Goal: Book appointment/travel/reservation

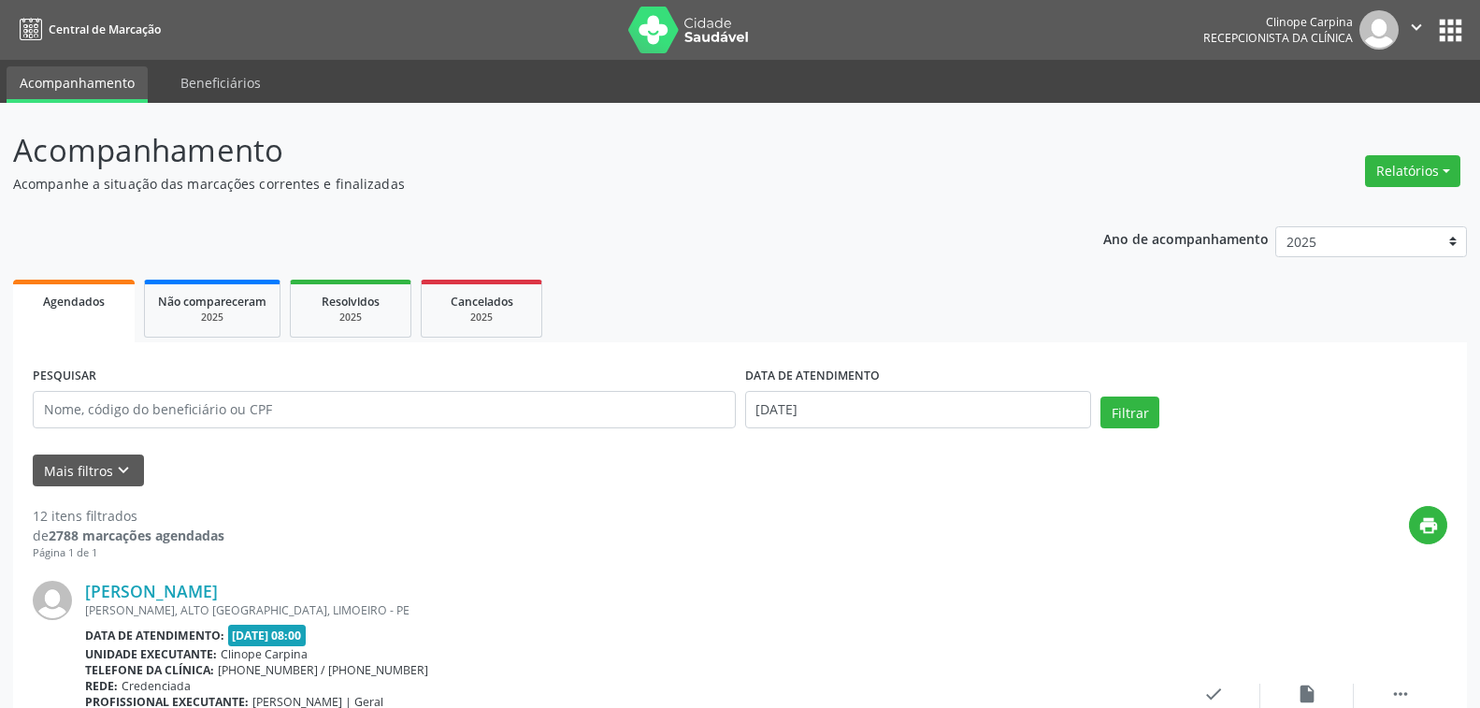
click at [1415, 161] on button "Relatórios" at bounding box center [1412, 171] width 95 height 32
click at [1352, 217] on link "Agendamentos" at bounding box center [1359, 211] width 201 height 26
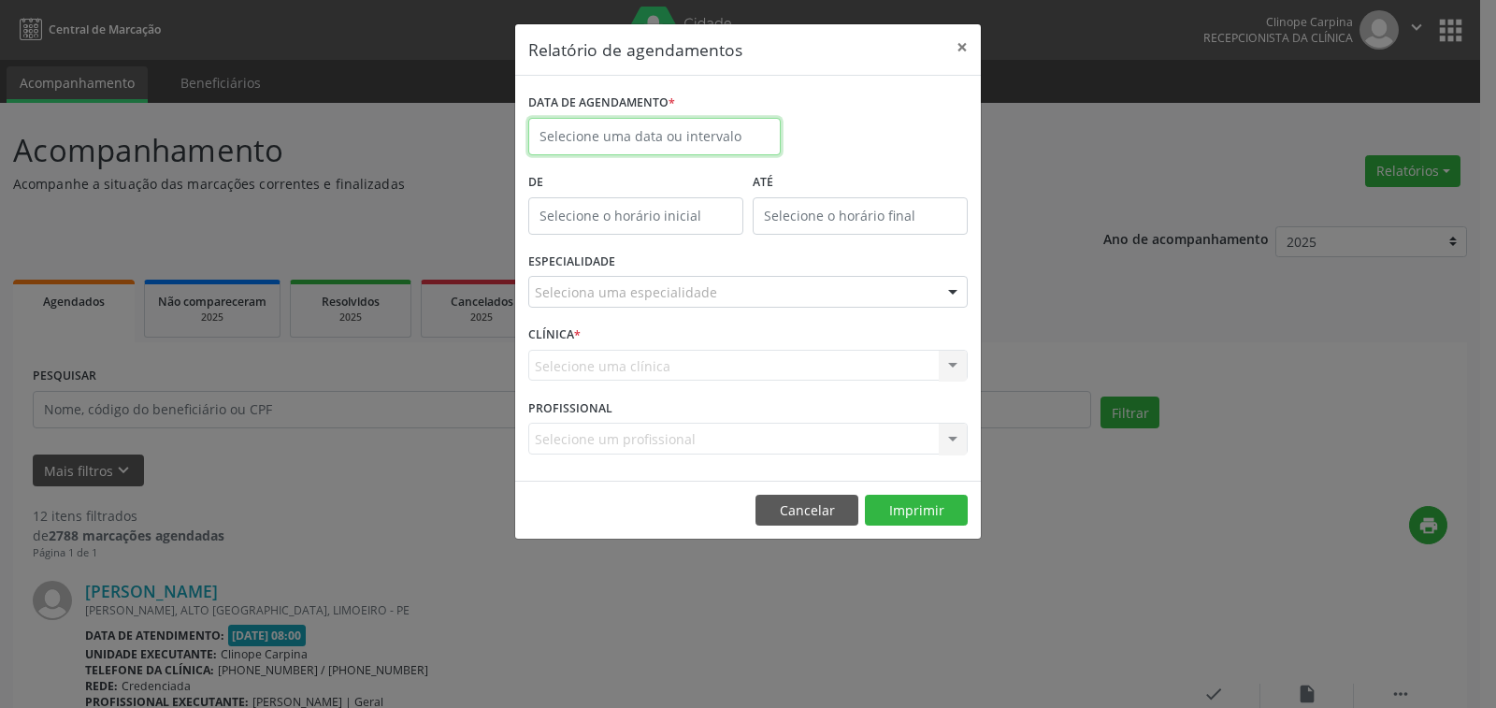
click at [638, 137] on body "Central de Marcação Clinope Carpina Recepcionista da clínica  Configurações Sa…" at bounding box center [748, 354] width 1496 height 708
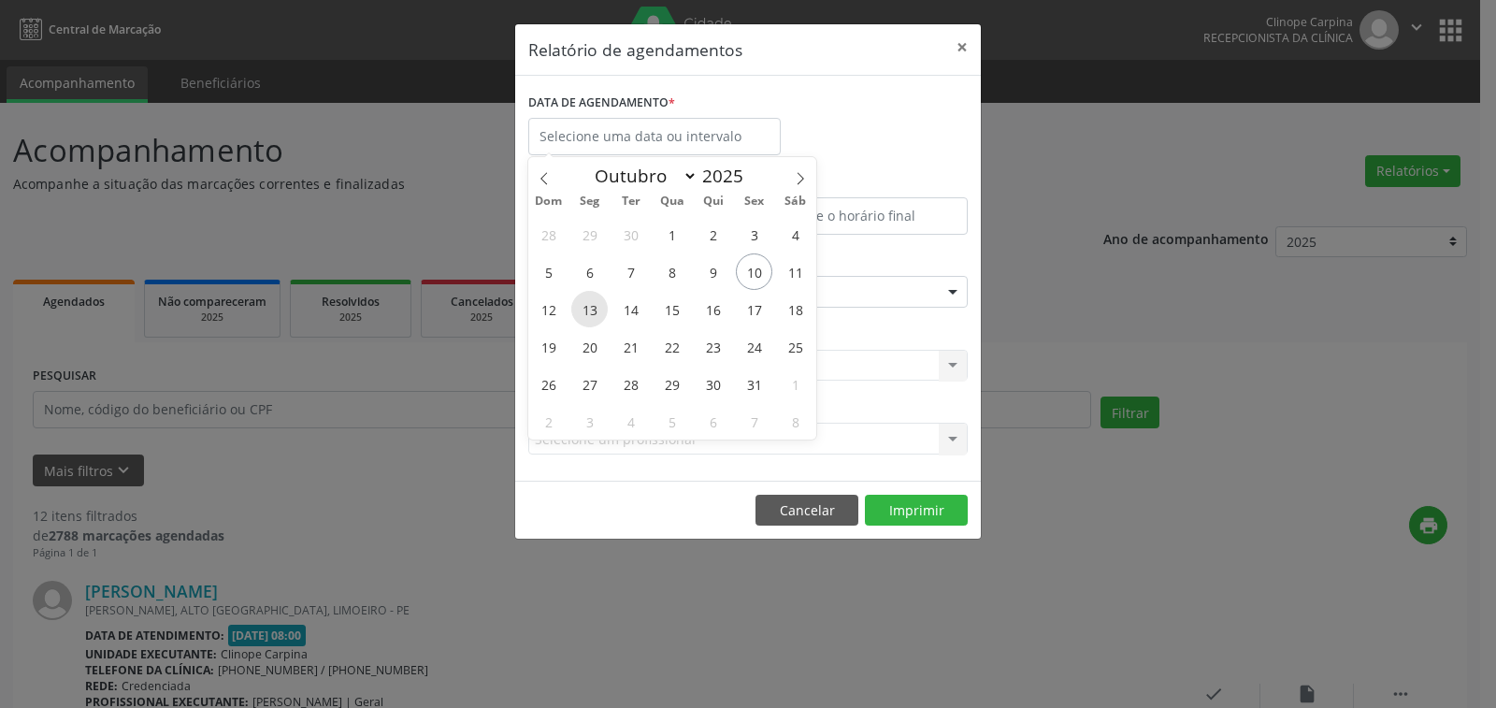
click at [604, 304] on span "13" at bounding box center [589, 309] width 36 height 36
type input "[DATE]"
click at [604, 304] on span "13" at bounding box center [589, 309] width 36 height 36
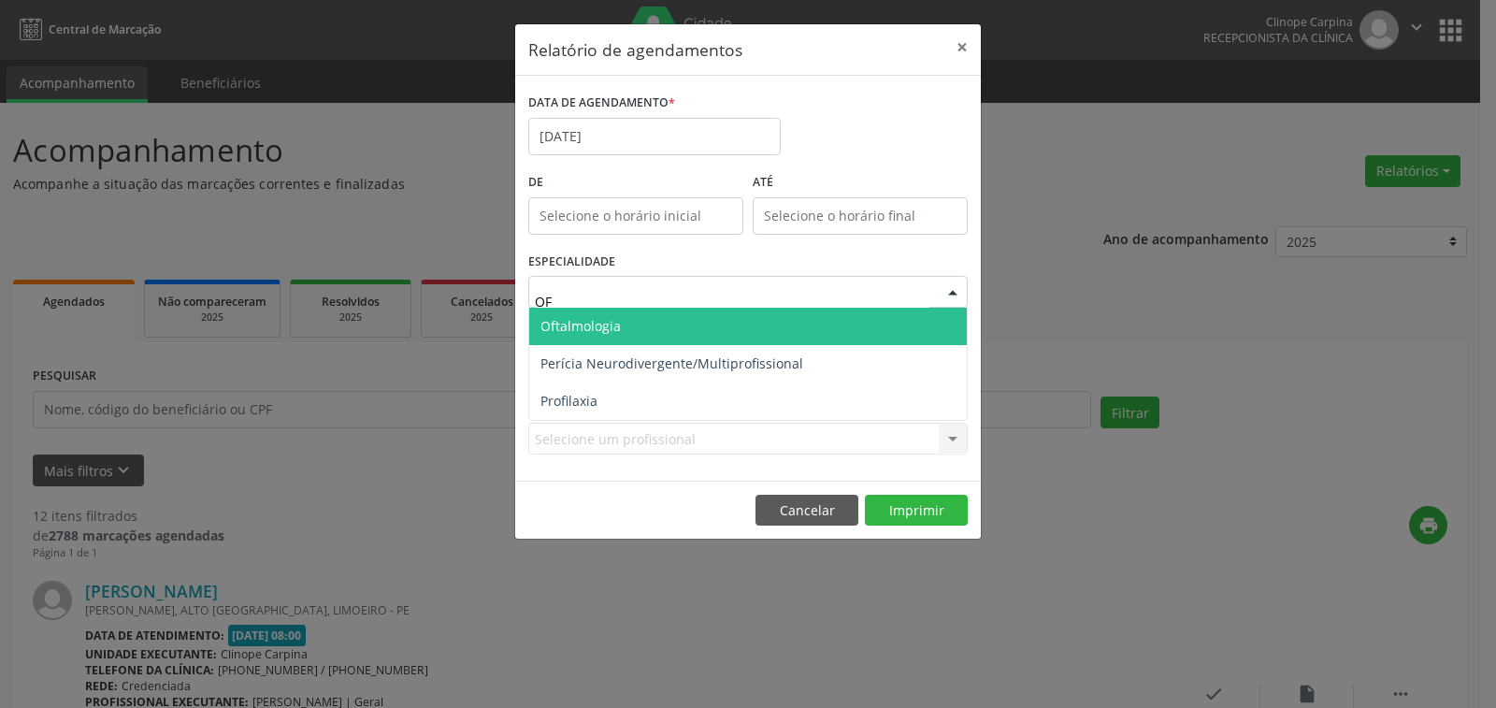
type input "OFT"
click at [648, 315] on span "Oftalmologia" at bounding box center [748, 326] width 438 height 37
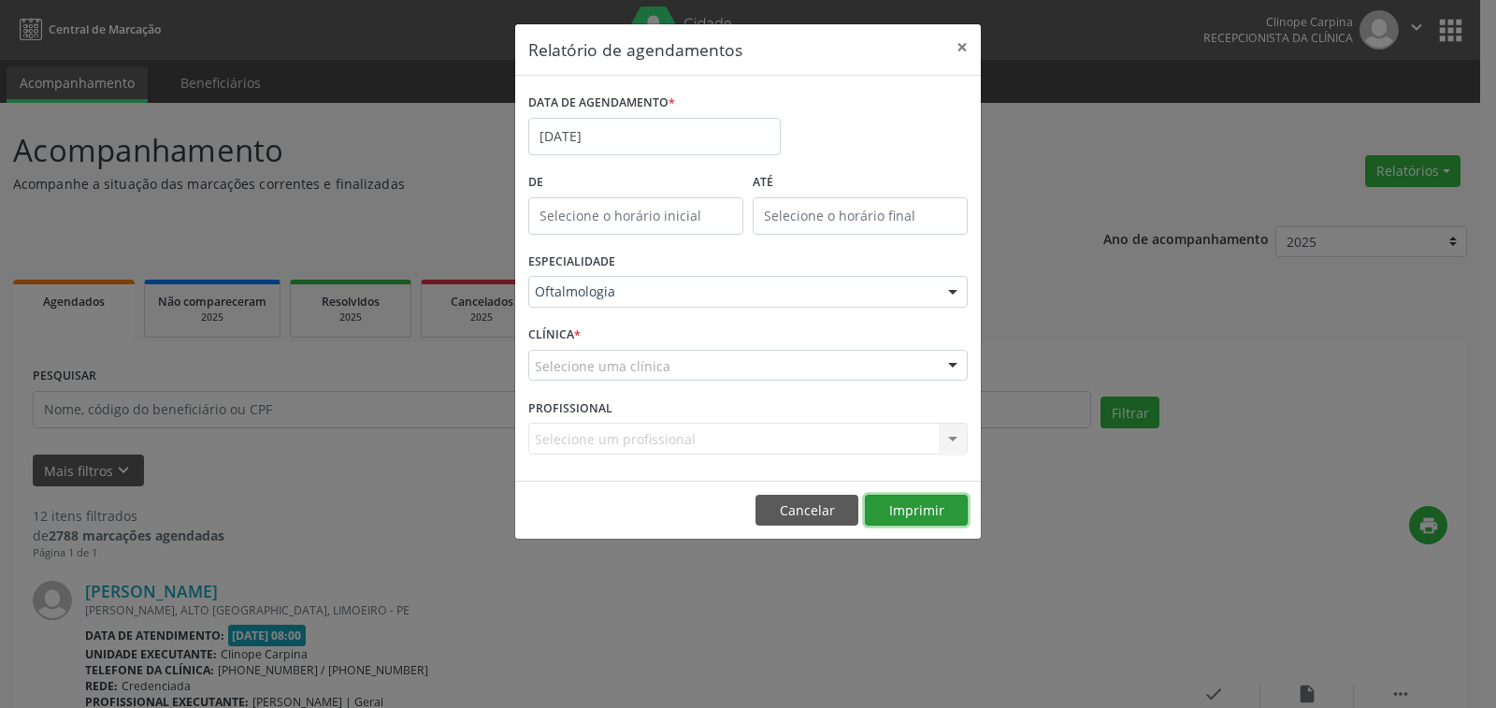
click at [920, 516] on button "Imprimir" at bounding box center [916, 511] width 103 height 32
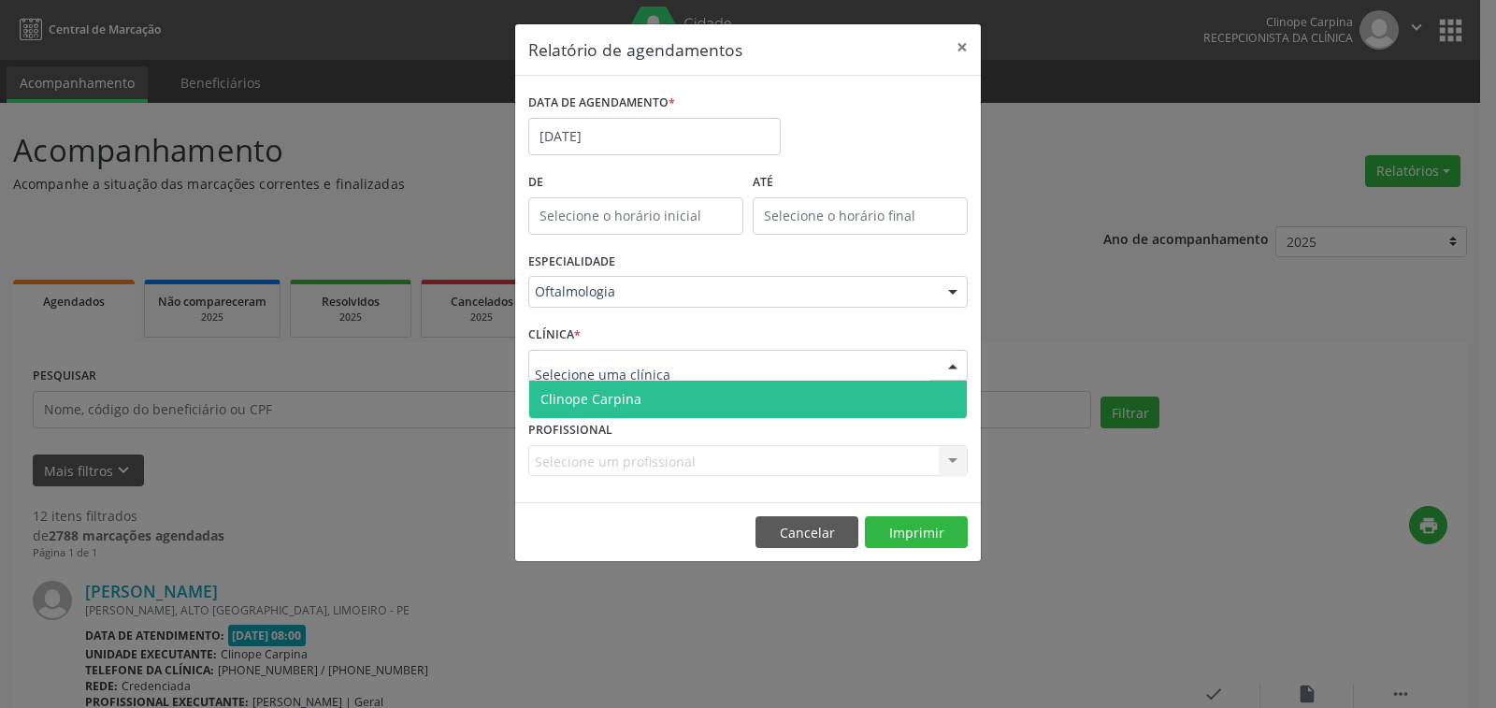
click at [685, 372] on div at bounding box center [748, 366] width 440 height 32
type input "O"
click at [671, 392] on span "Clinope Carpina" at bounding box center [748, 399] width 438 height 37
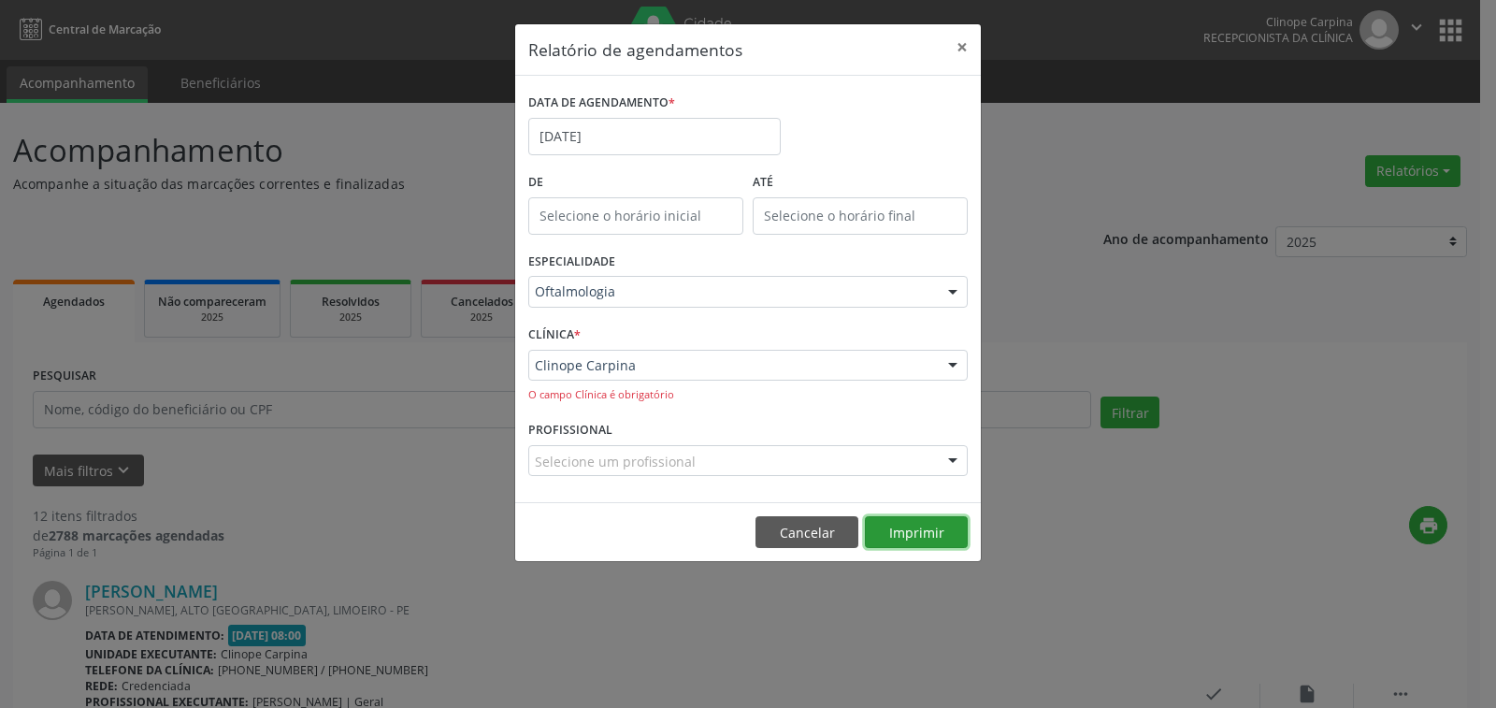
click at [892, 529] on button "Imprimir" at bounding box center [916, 532] width 103 height 32
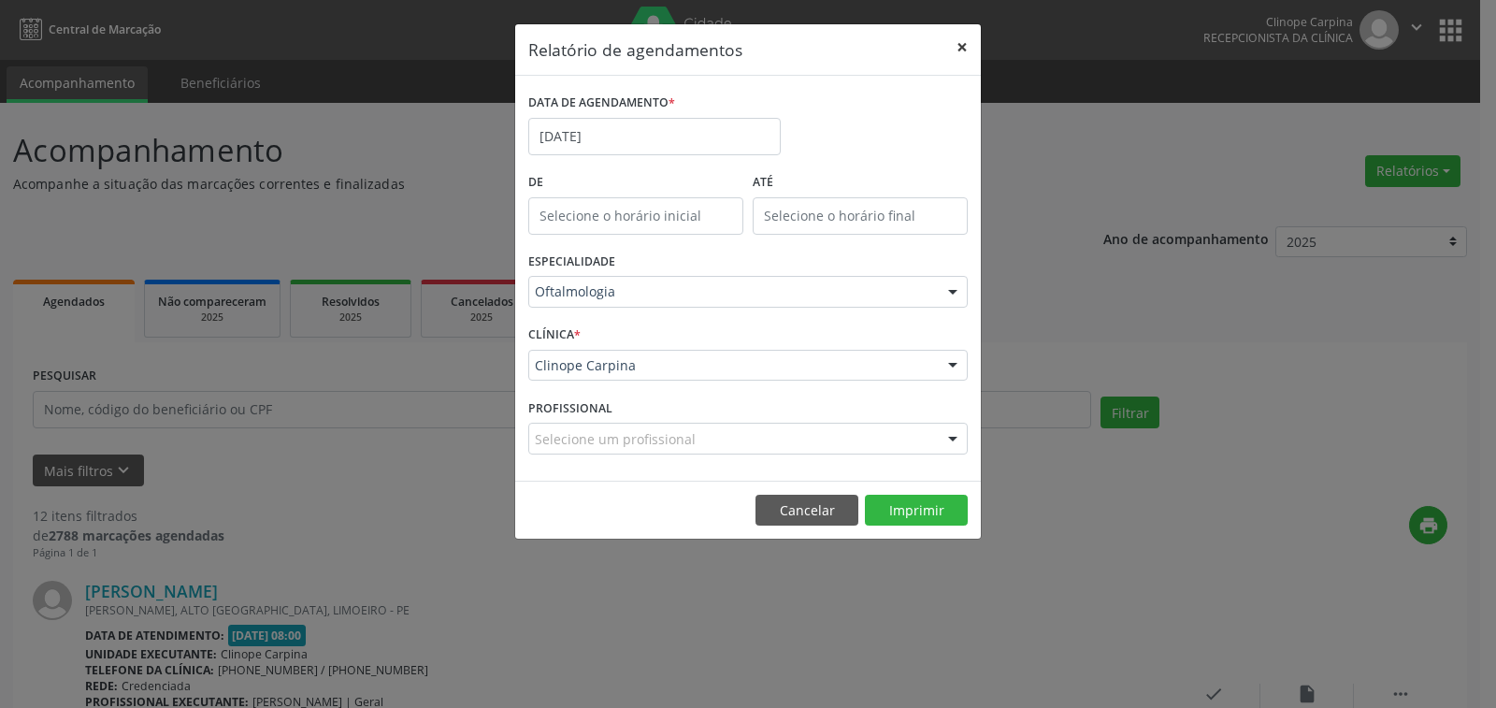
click at [955, 51] on button "×" at bounding box center [962, 47] width 37 height 46
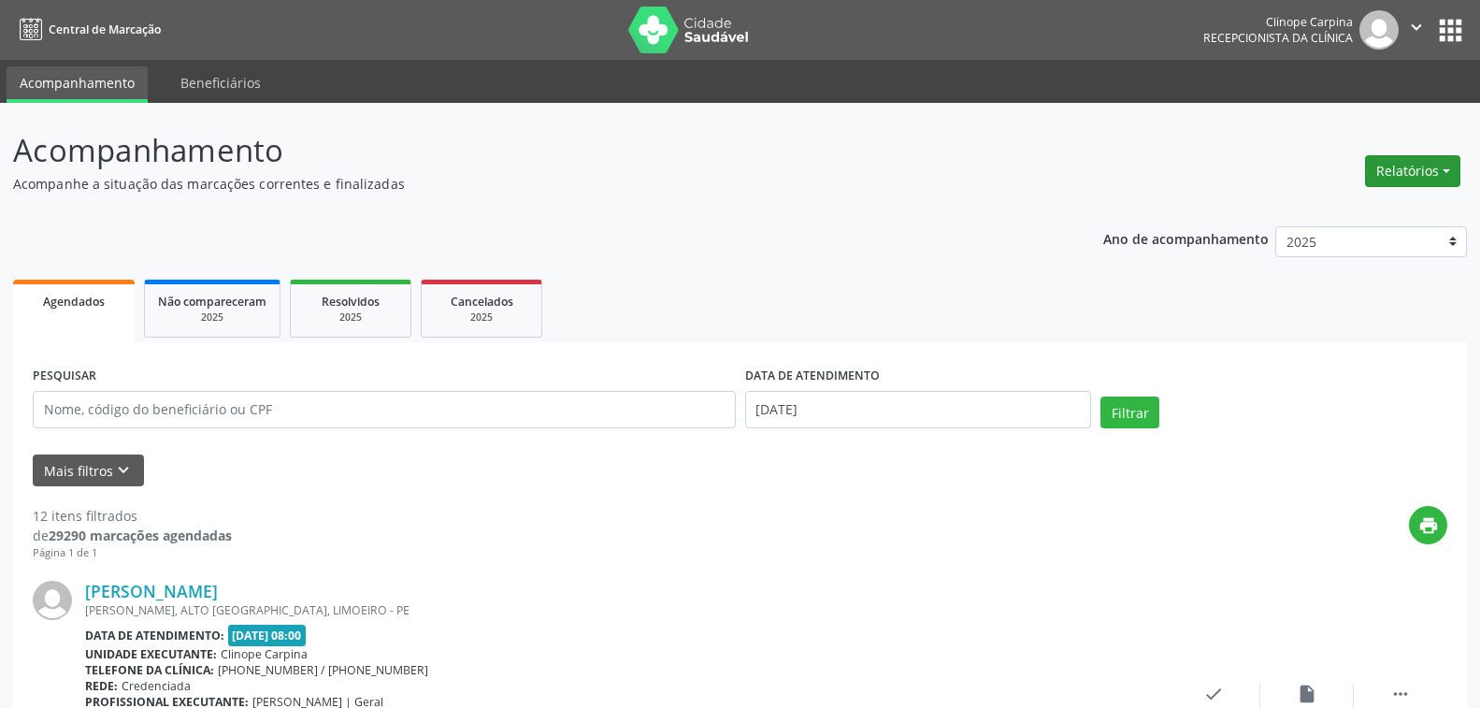
click at [1411, 167] on button "Relatórios" at bounding box center [1412, 171] width 95 height 32
click at [1374, 208] on link "Agendamentos" at bounding box center [1359, 211] width 201 height 26
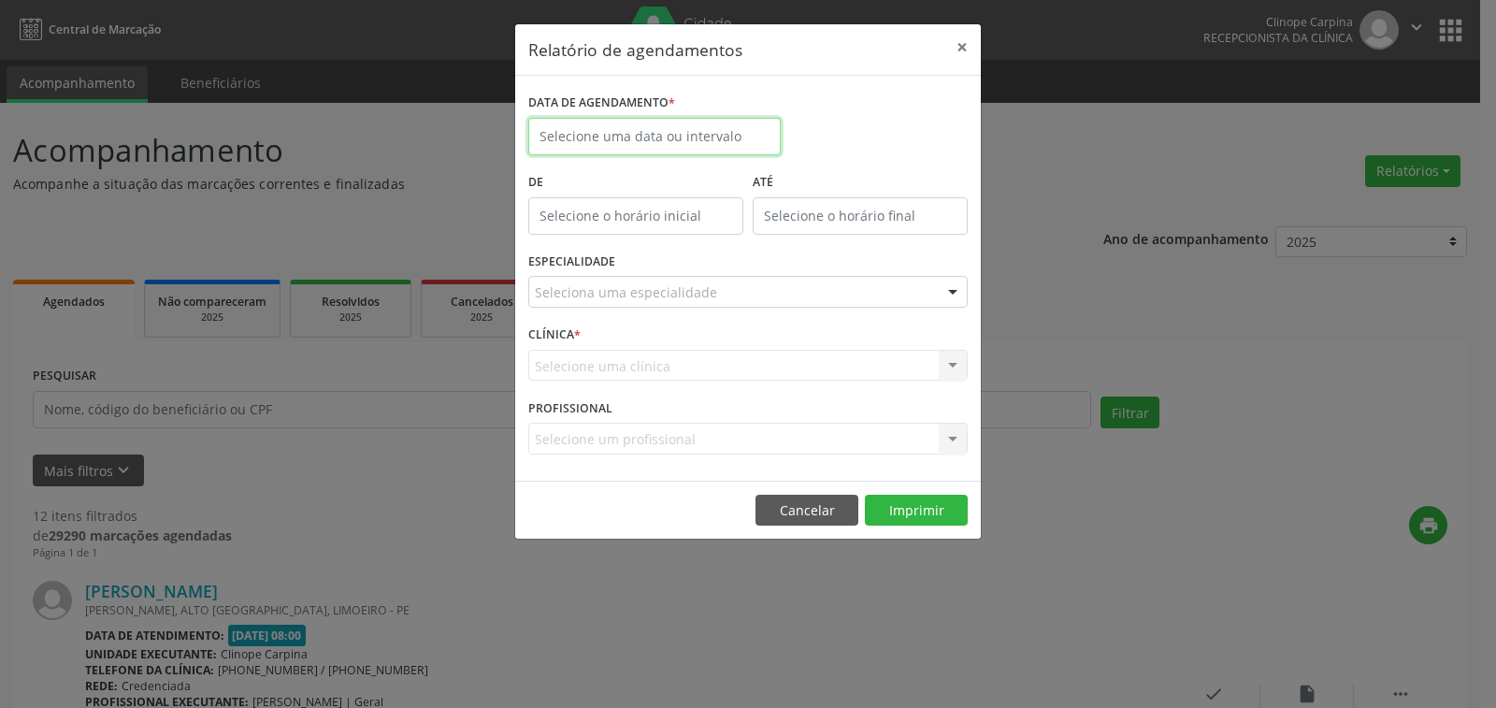
click at [675, 146] on body "Central de Marcação Clinope Carpina Recepcionista da clínica  Configurações Sa…" at bounding box center [748, 354] width 1496 height 708
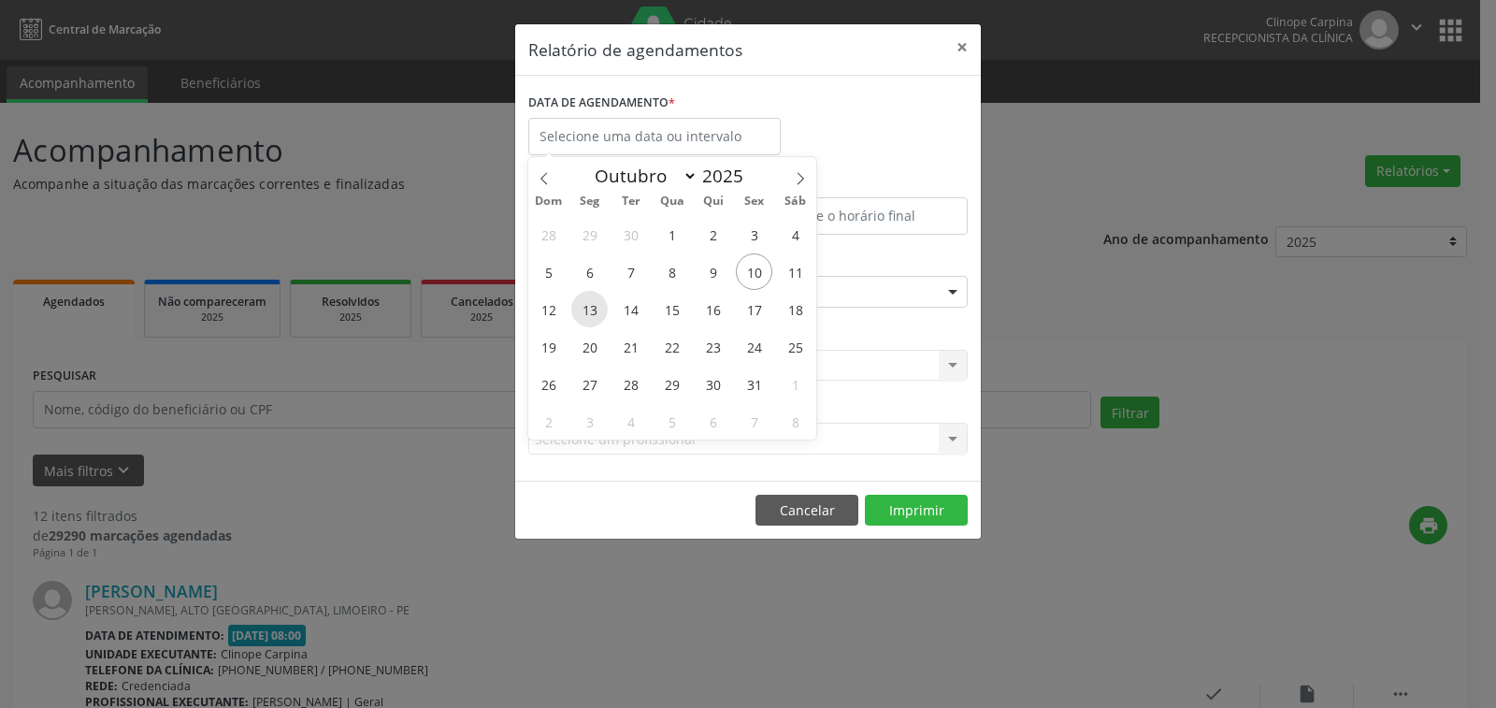
click at [592, 311] on span "13" at bounding box center [589, 309] width 36 height 36
type input "[DATE]"
click at [592, 311] on span "13" at bounding box center [589, 309] width 36 height 36
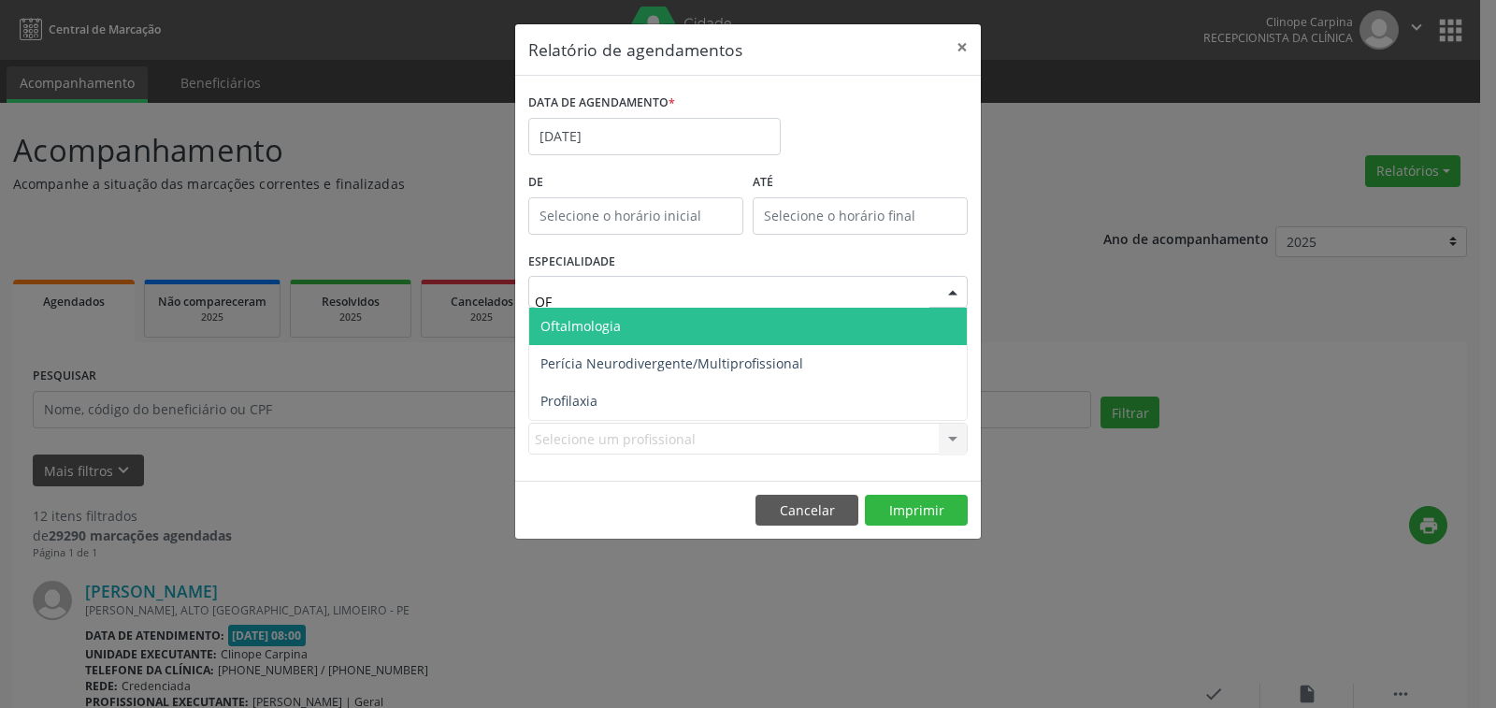
type input "OFT"
click at [668, 319] on span "Oftalmologia" at bounding box center [748, 326] width 438 height 37
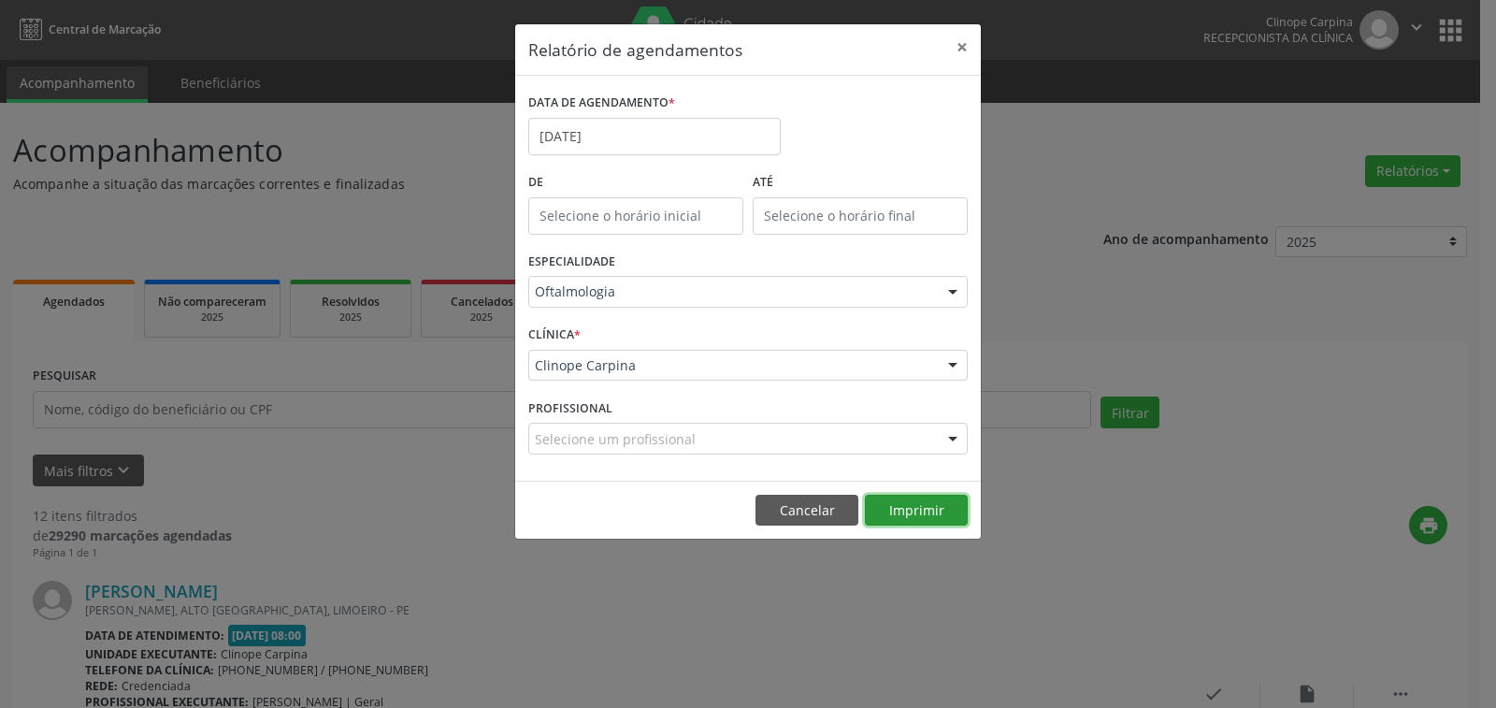
click at [910, 516] on button "Imprimir" at bounding box center [916, 511] width 103 height 32
click at [606, 133] on input "[DATE]" at bounding box center [654, 136] width 253 height 37
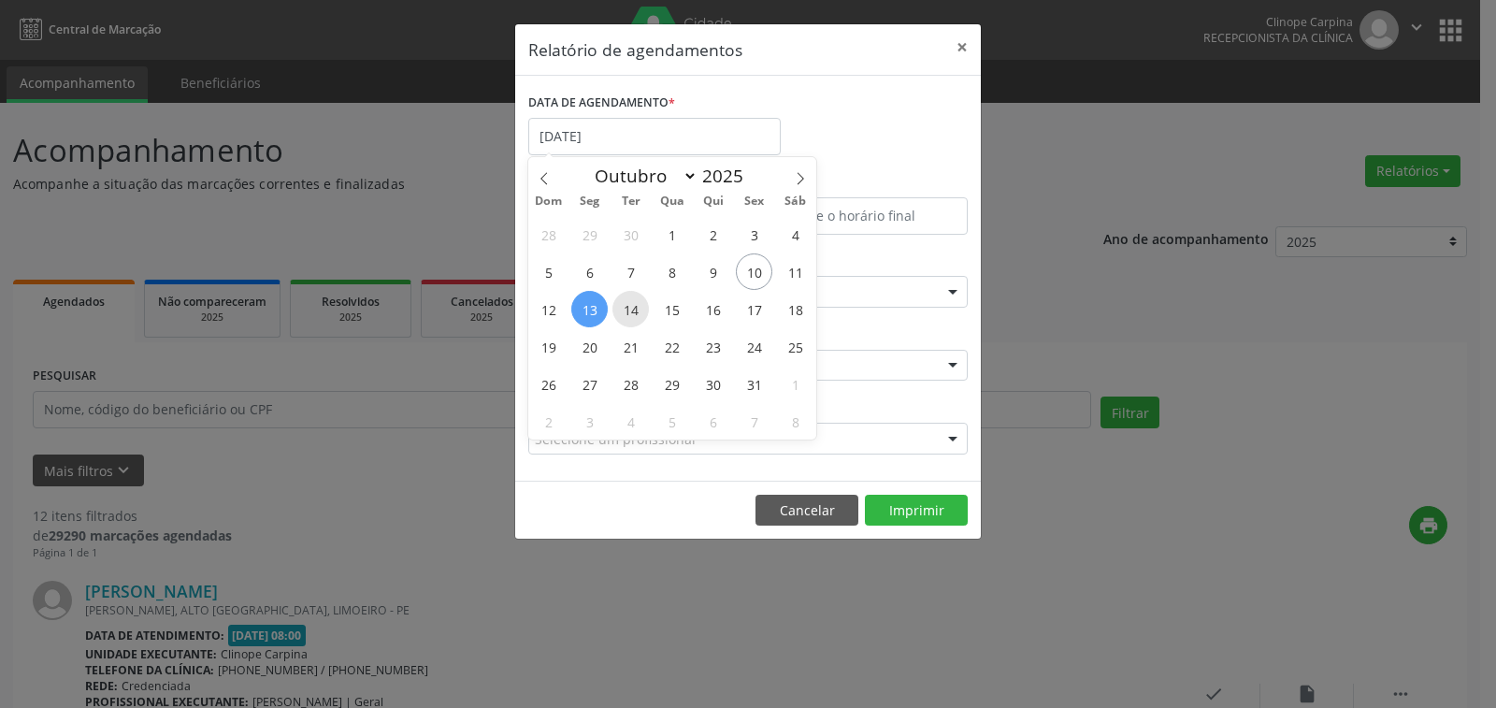
click at [622, 306] on span "14" at bounding box center [631, 309] width 36 height 36
type input "[DATE]"
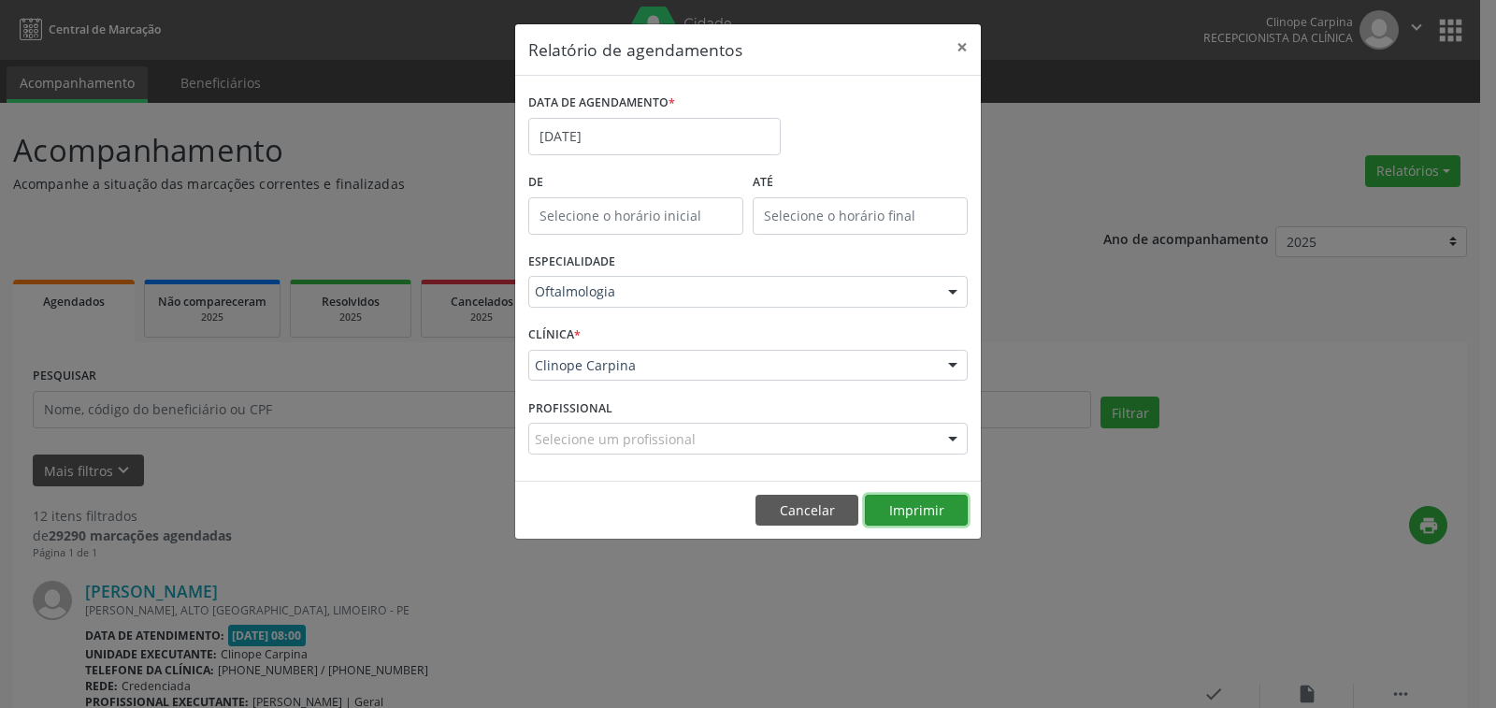
click at [902, 513] on button "Imprimir" at bounding box center [916, 511] width 103 height 32
click at [648, 148] on input "[DATE]" at bounding box center [654, 136] width 253 height 37
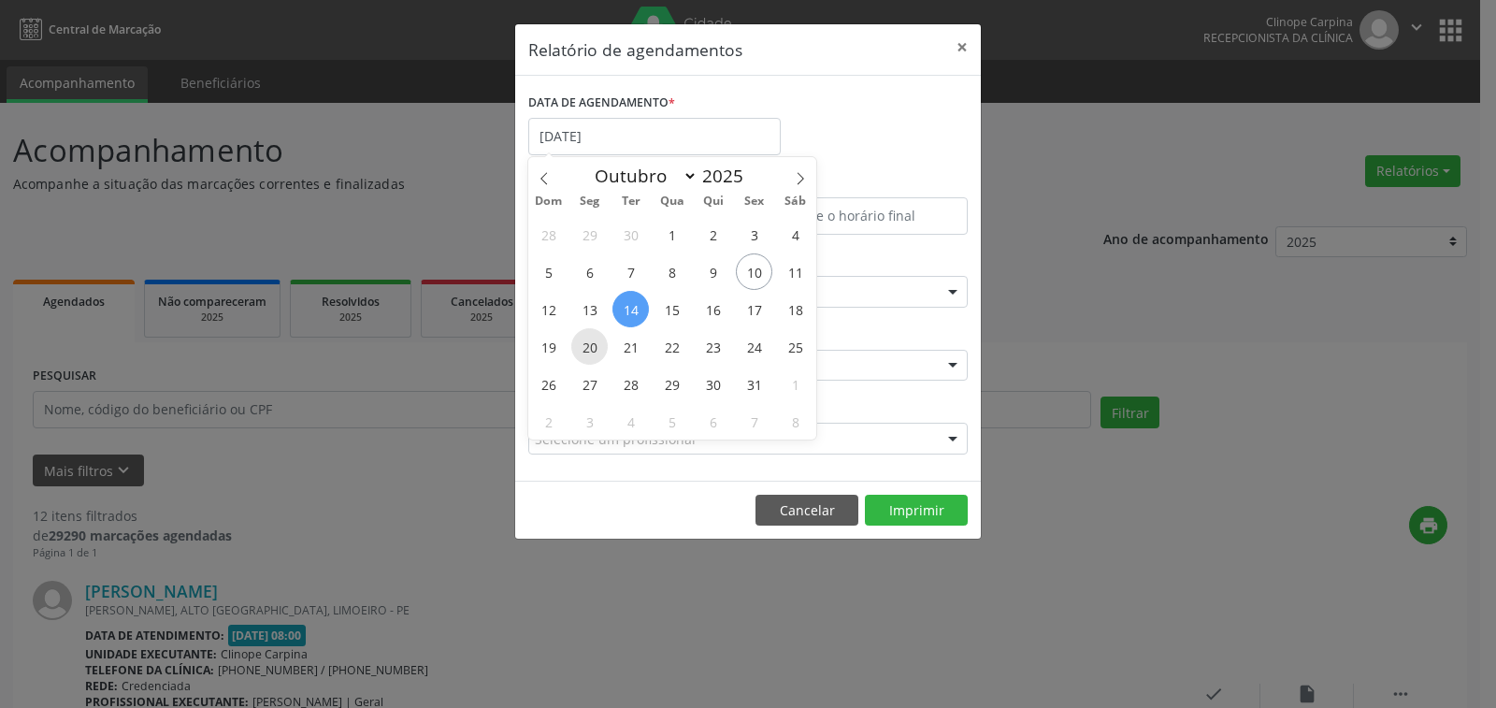
click at [585, 349] on span "20" at bounding box center [589, 346] width 36 height 36
type input "[DATE]"
click at [585, 349] on span "20" at bounding box center [589, 346] width 36 height 36
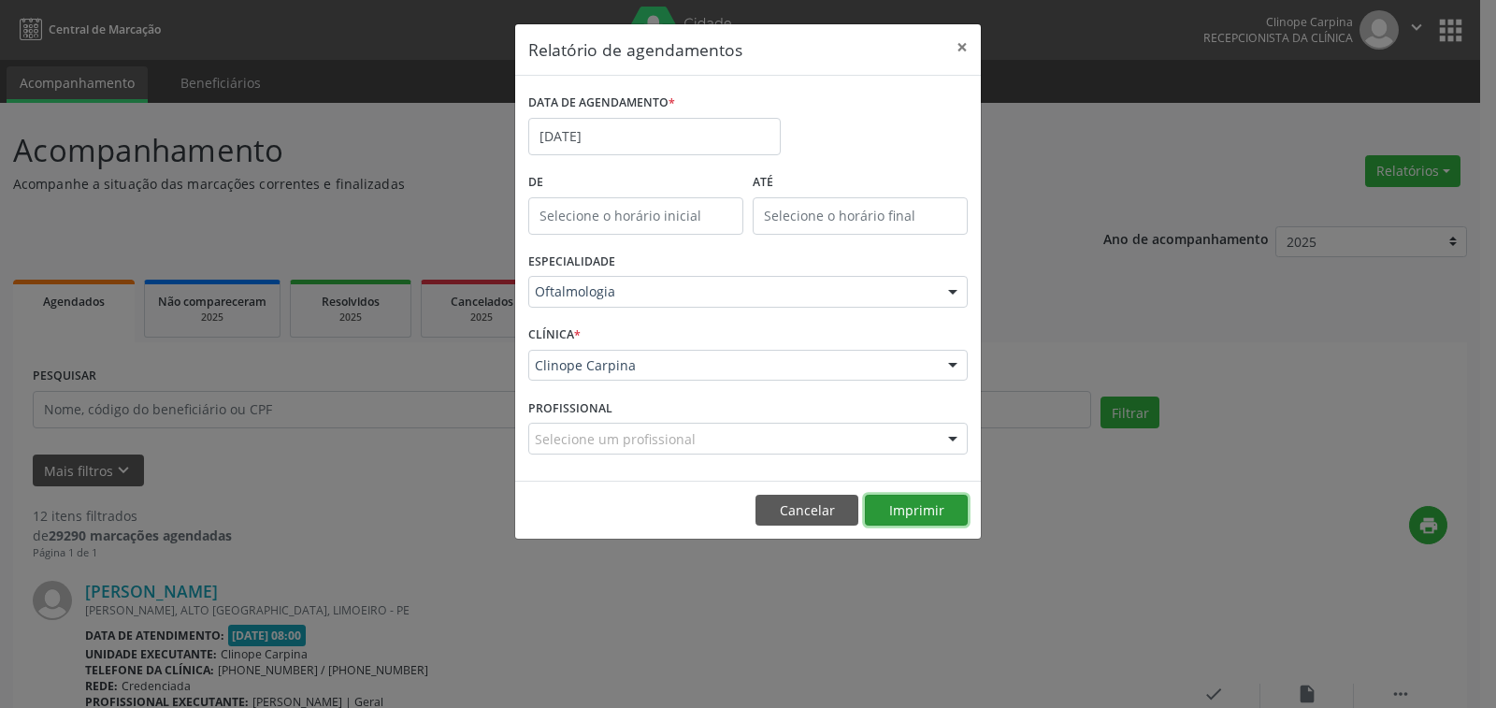
click at [947, 511] on button "Imprimir" at bounding box center [916, 511] width 103 height 32
click at [590, 141] on body "Central de Marcação Clinope Carpina Recepcionista da clínica  Configurações Sa…" at bounding box center [748, 354] width 1496 height 708
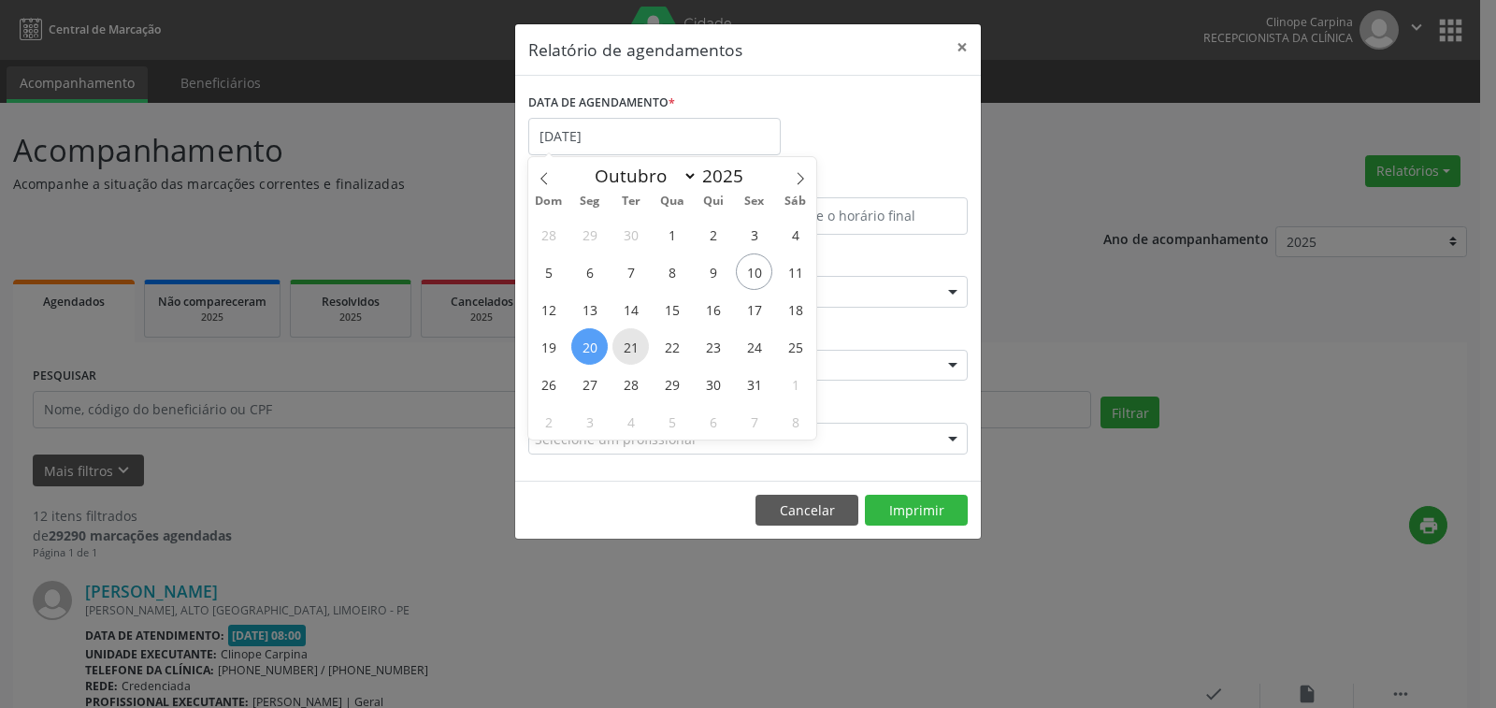
click at [624, 352] on span "21" at bounding box center [631, 346] width 36 height 36
type input "[DATE]"
click at [624, 352] on span "21" at bounding box center [631, 346] width 36 height 36
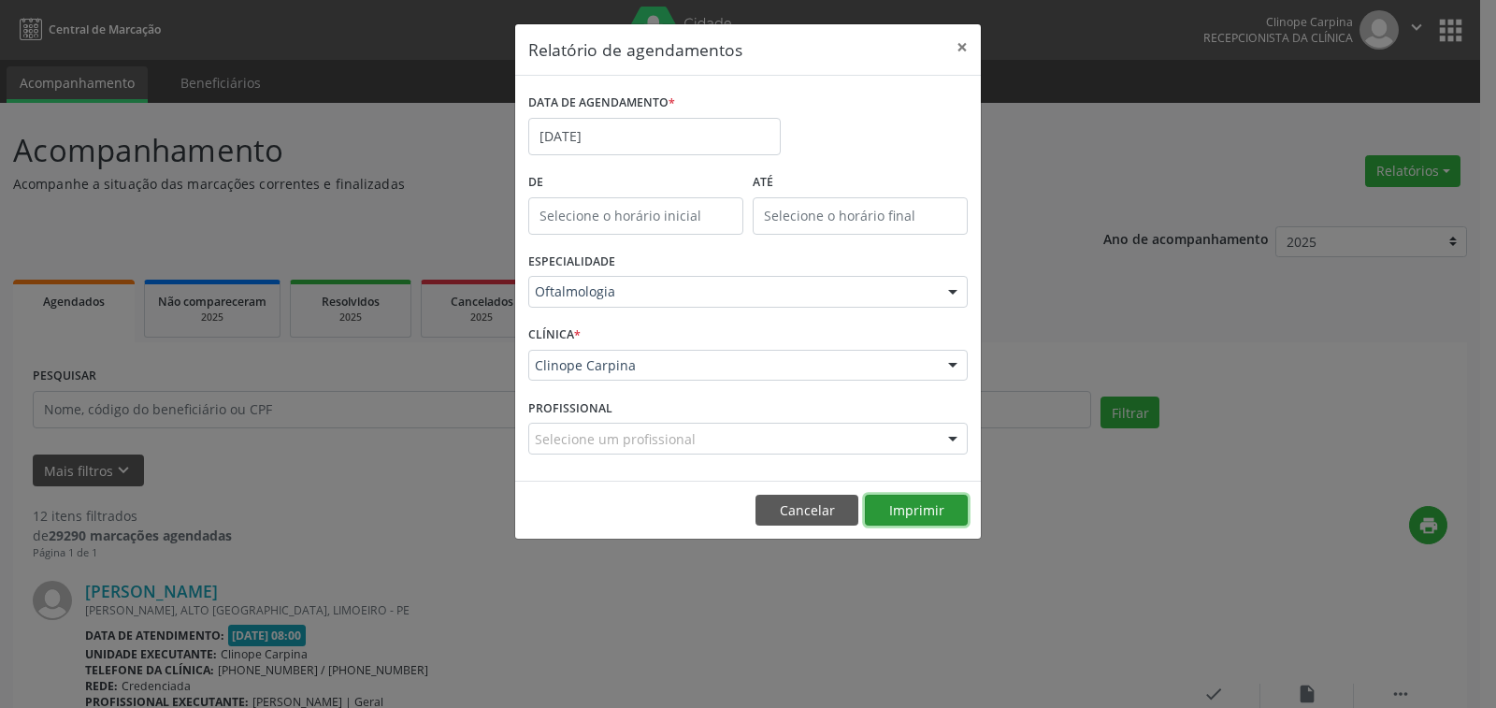
click at [879, 505] on button "Imprimir" at bounding box center [916, 511] width 103 height 32
click at [639, 148] on input "[DATE]" at bounding box center [654, 136] width 253 height 37
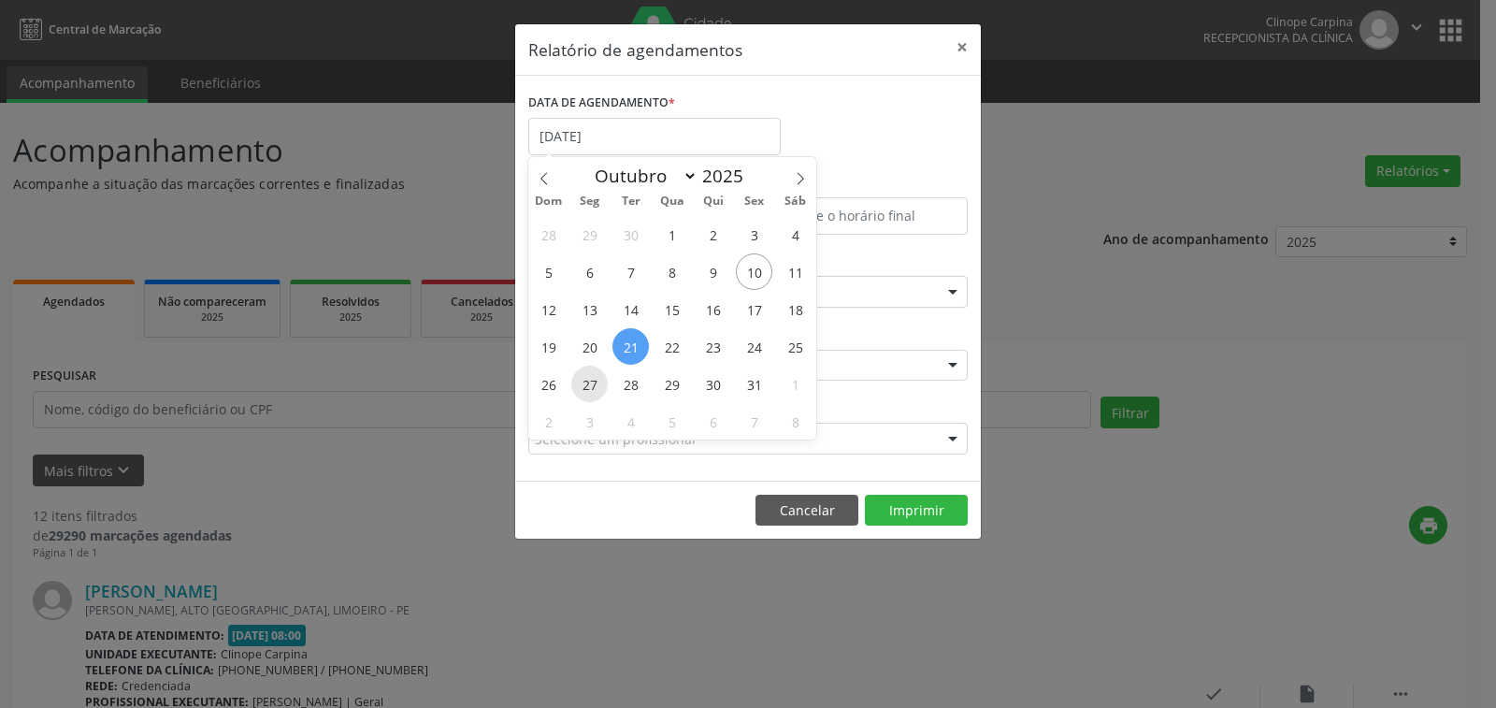
click at [591, 377] on span "27" at bounding box center [589, 384] width 36 height 36
type input "[DATE]"
click at [591, 377] on span "27" at bounding box center [589, 384] width 36 height 36
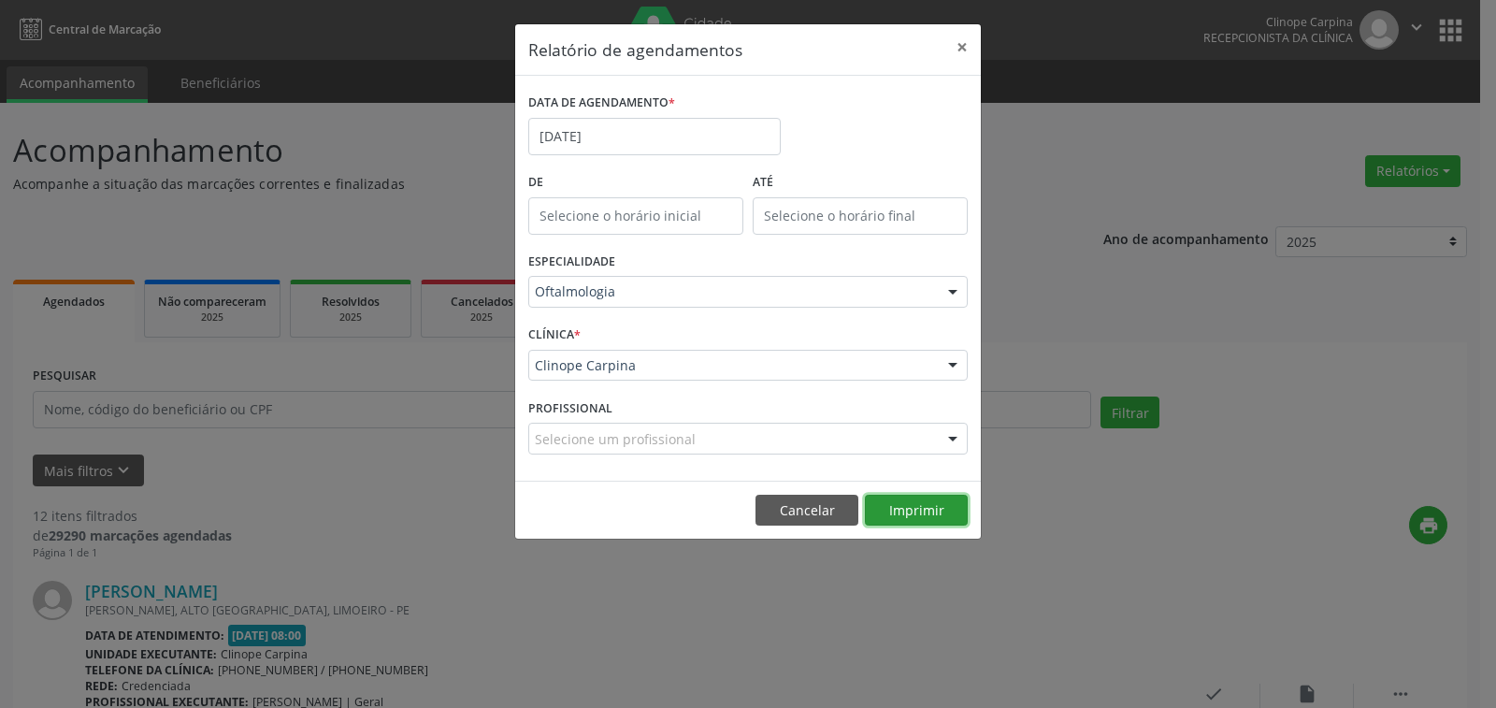
click at [897, 506] on button "Imprimir" at bounding box center [916, 511] width 103 height 32
click at [637, 136] on input "[DATE]" at bounding box center [654, 136] width 253 height 37
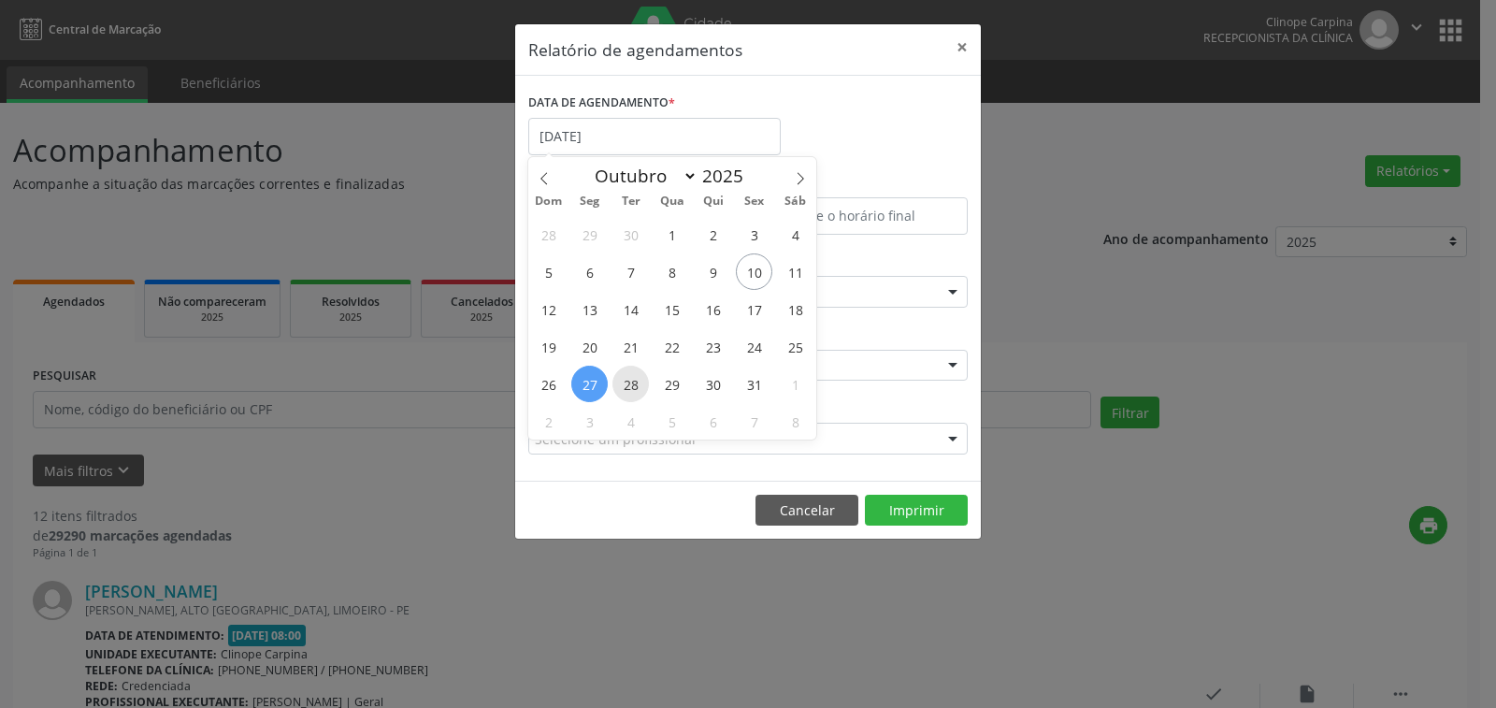
click at [633, 373] on span "28" at bounding box center [631, 384] width 36 height 36
type input "[DATE]"
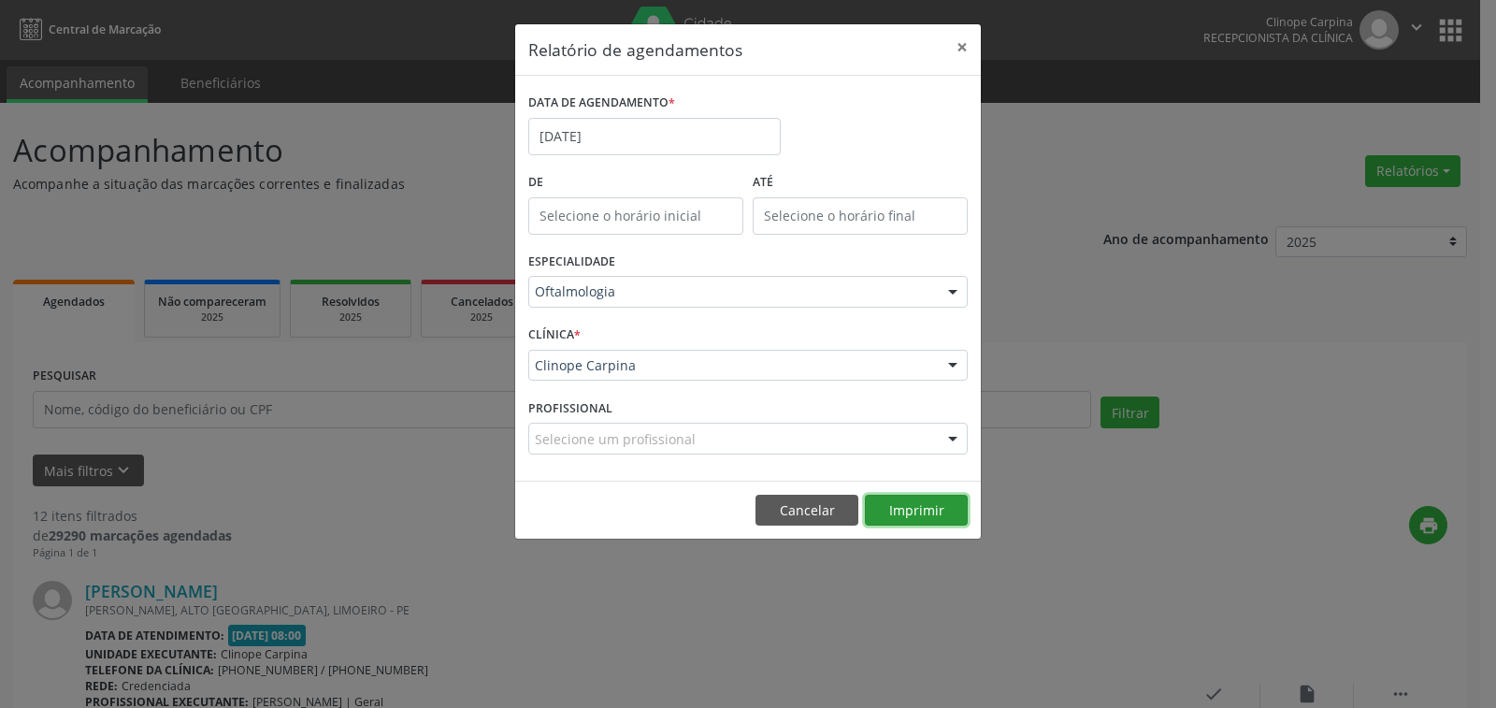
click at [920, 507] on button "Imprimir" at bounding box center [916, 511] width 103 height 32
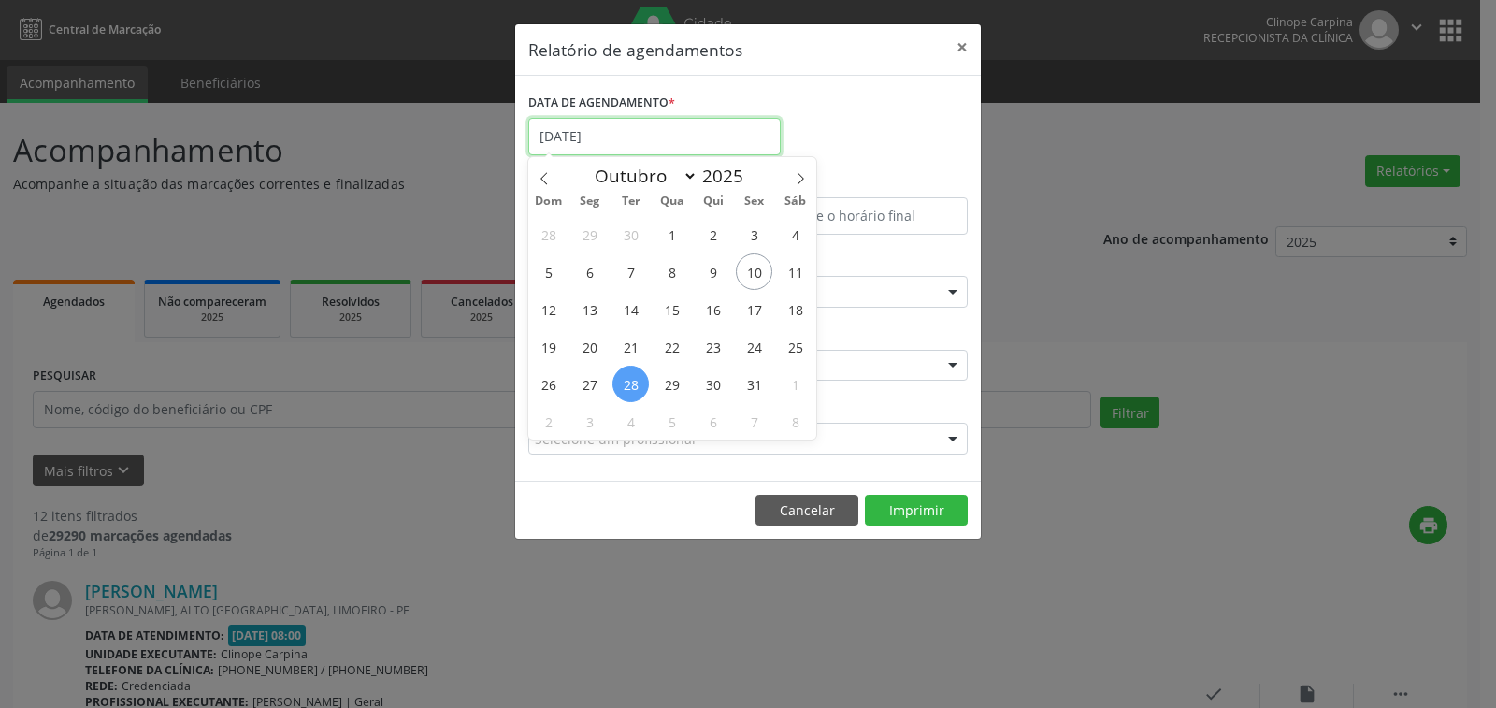
click at [653, 125] on input "[DATE]" at bounding box center [654, 136] width 253 height 37
click at [755, 310] on span "17" at bounding box center [754, 309] width 36 height 36
type input "[DATE]"
click at [755, 310] on span "17" at bounding box center [754, 309] width 36 height 36
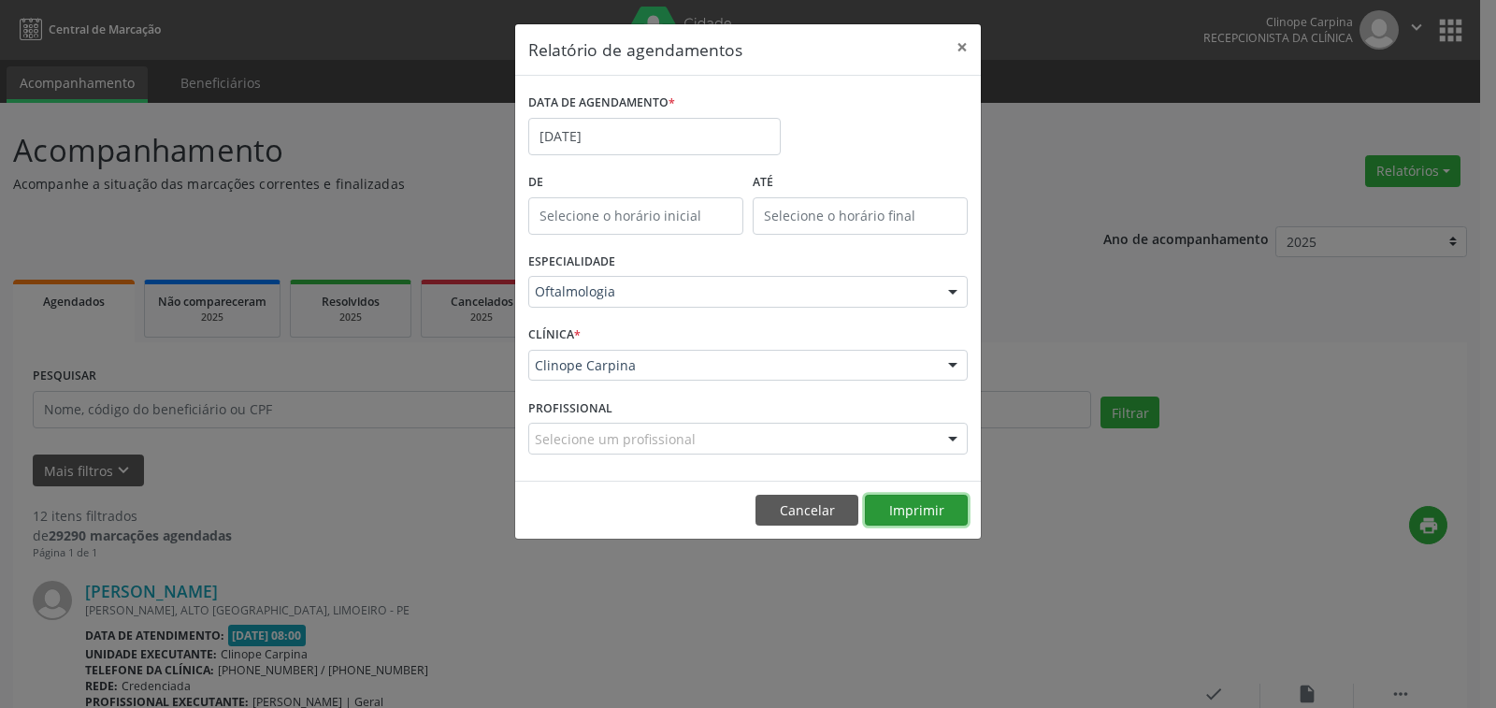
click at [896, 497] on button "Imprimir" at bounding box center [916, 511] width 103 height 32
click at [689, 133] on input "[DATE]" at bounding box center [654, 136] width 253 height 37
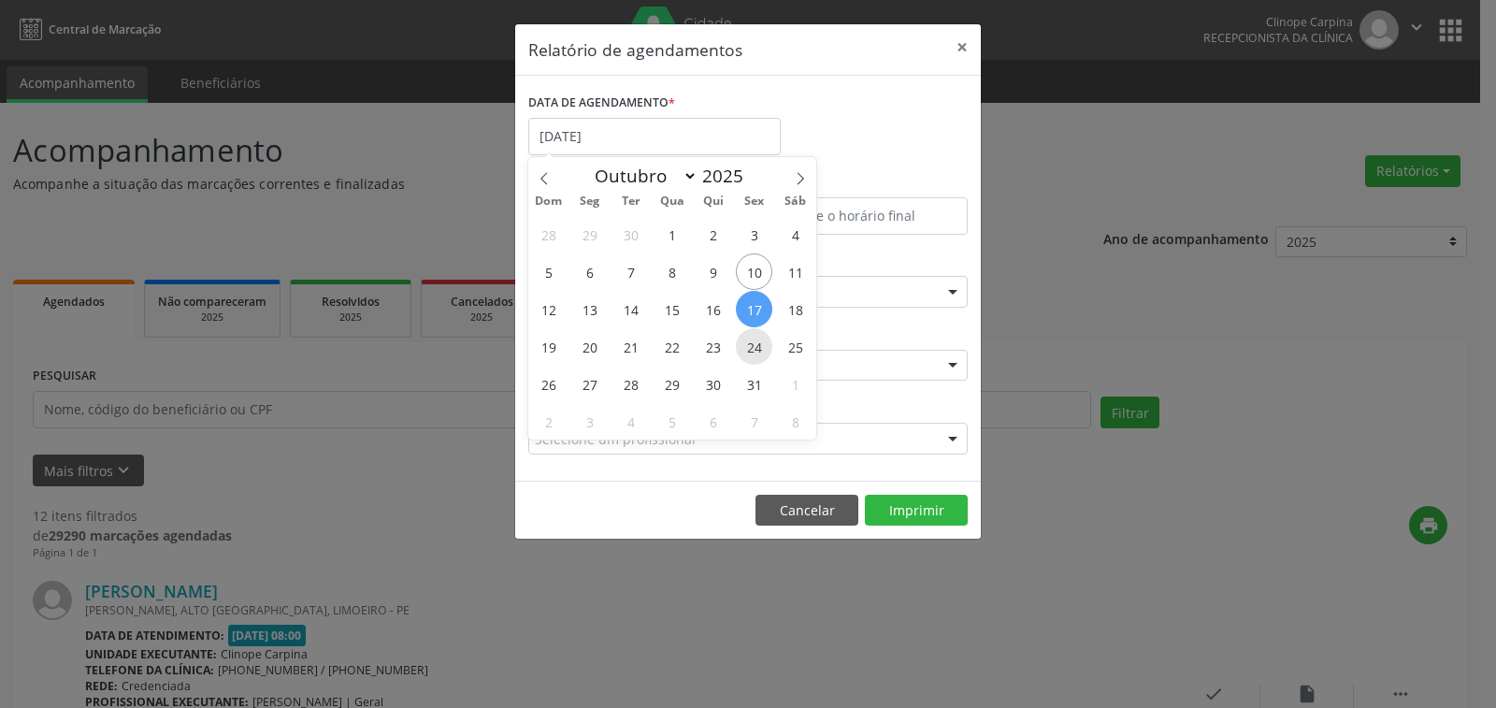
click at [748, 339] on span "24" at bounding box center [754, 346] width 36 height 36
type input "[DATE]"
click at [748, 339] on span "24" at bounding box center [754, 346] width 36 height 36
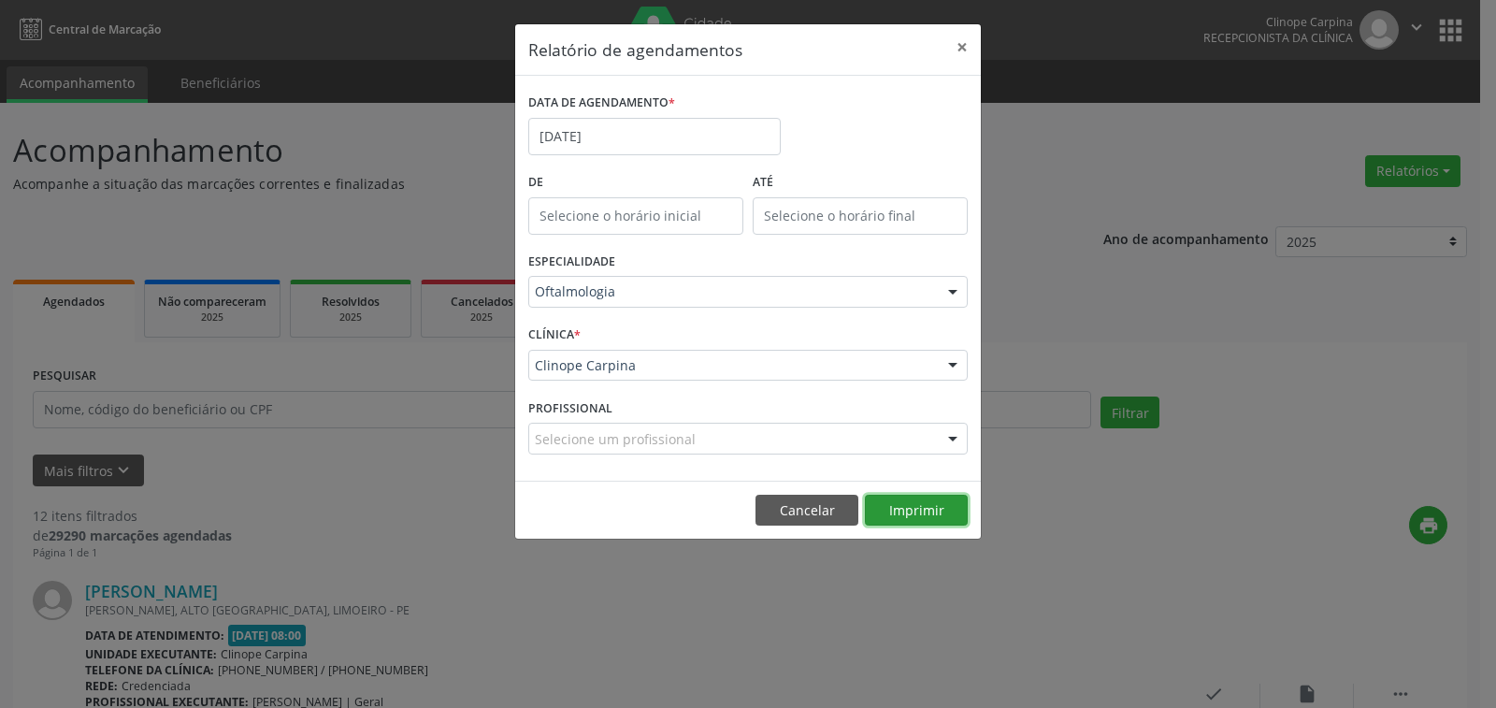
click at [954, 522] on button "Imprimir" at bounding box center [916, 511] width 103 height 32
click at [665, 123] on input "[DATE]" at bounding box center [654, 136] width 253 height 37
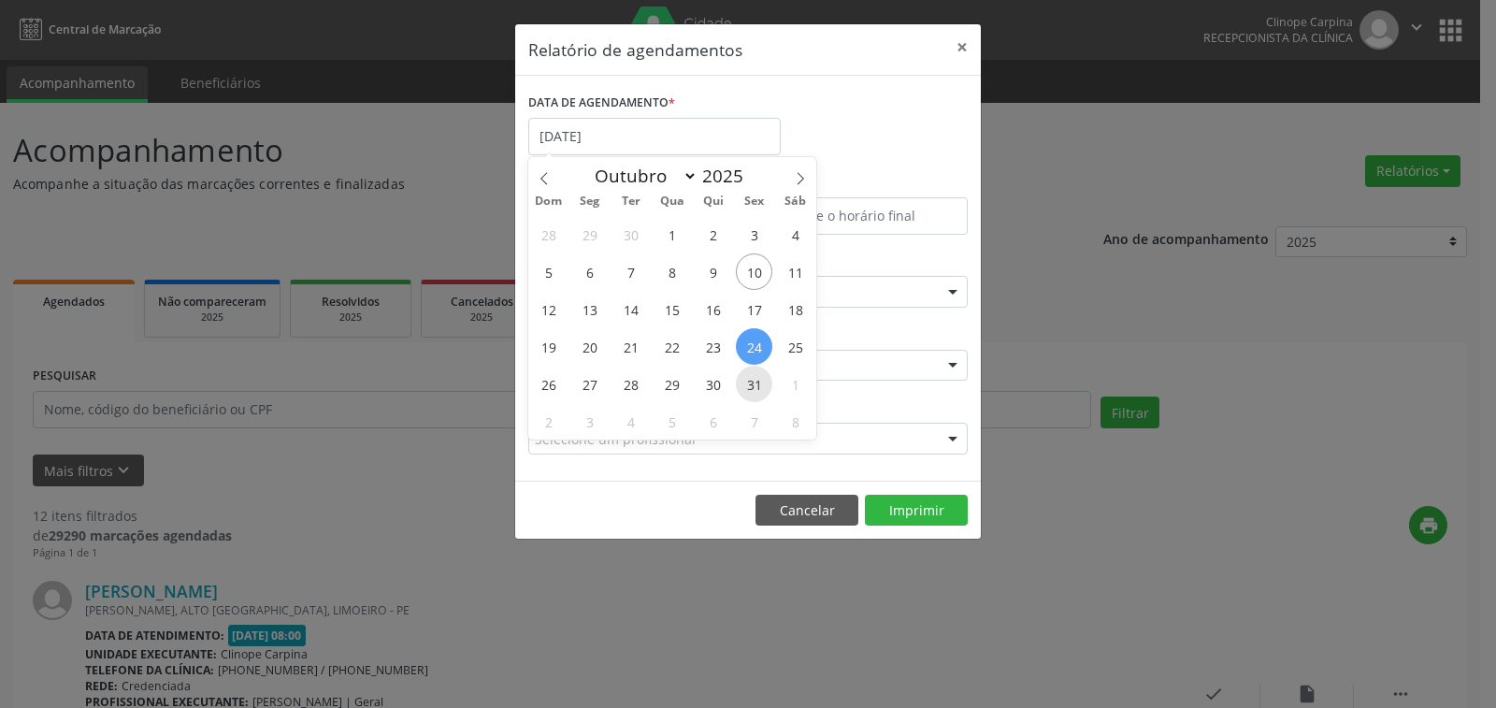
click at [751, 378] on span "31" at bounding box center [754, 384] width 36 height 36
type input "[DATE]"
click at [751, 378] on span "31" at bounding box center [754, 384] width 36 height 36
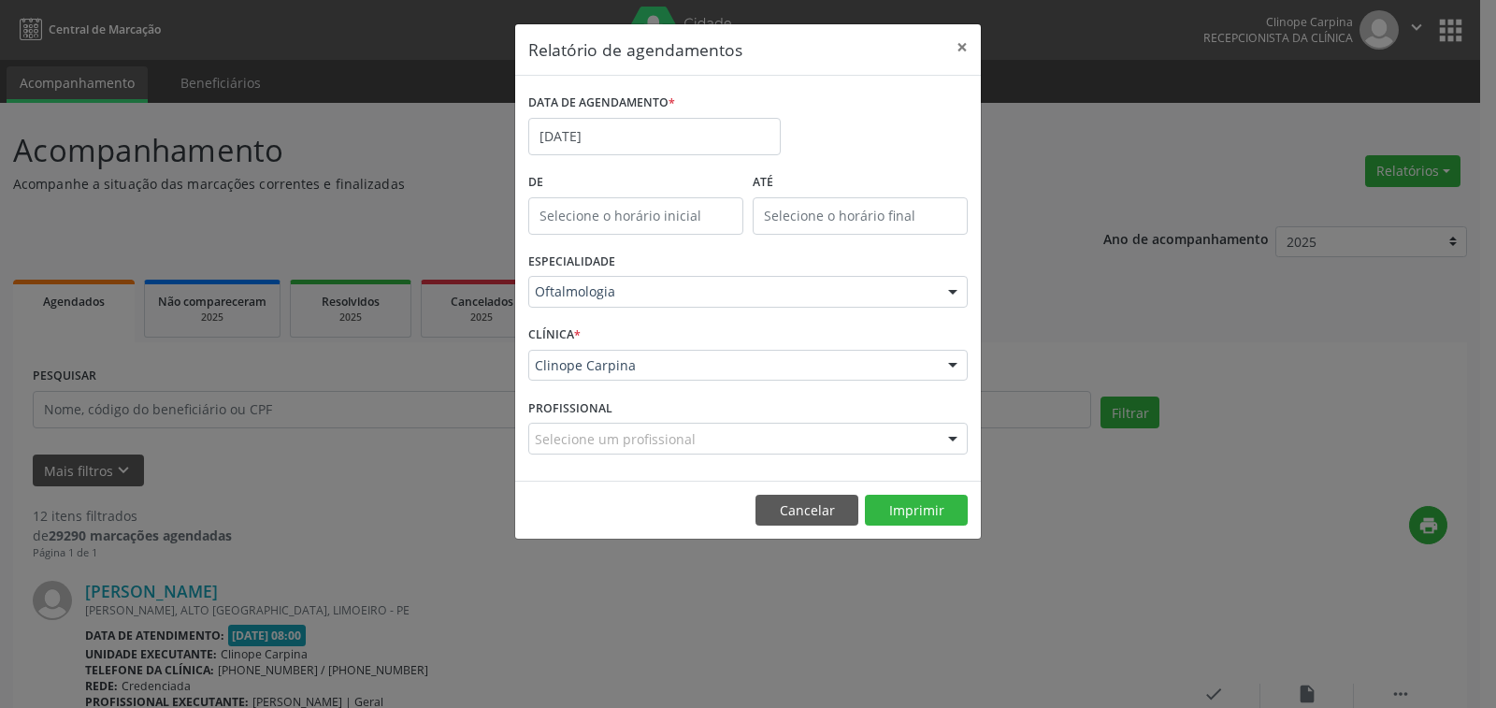
click at [897, 493] on footer "Cancelar Imprimir" at bounding box center [748, 510] width 466 height 59
click at [897, 496] on button "Imprimir" at bounding box center [916, 511] width 103 height 32
click at [974, 42] on button "×" at bounding box center [962, 47] width 37 height 46
